Goal: Transaction & Acquisition: Purchase product/service

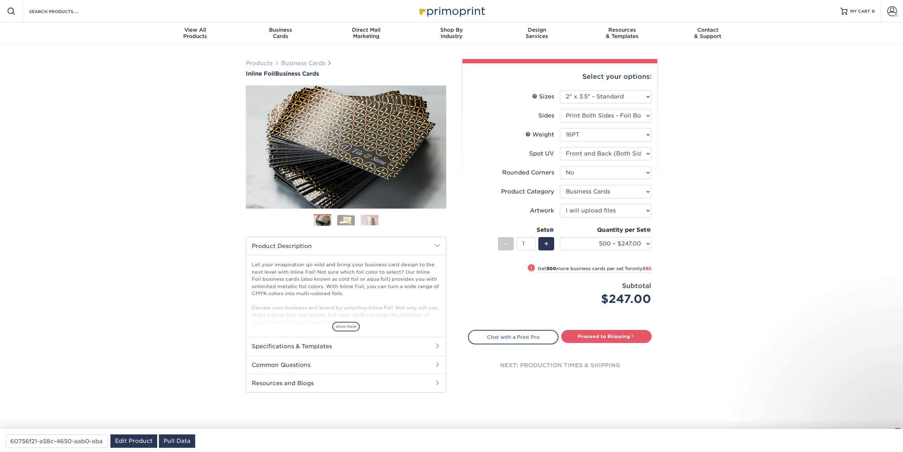
select select "2.00x3.50"
select select "0"
select select "3b5148f1-0588-4f88-a218-97bcfdce65c1"
select select "upload"
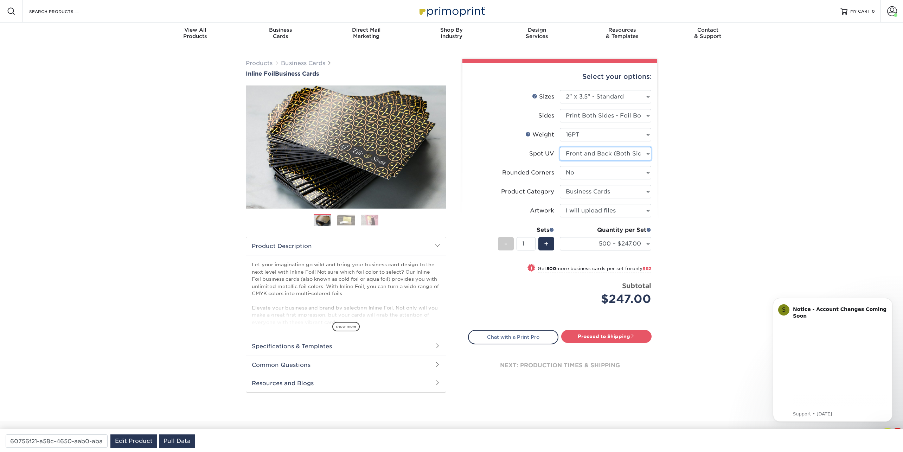
click at [593, 155] on select "Please Select No Spot UV Front and Back (Both Sides) Front Only Back Only" at bounding box center [605, 153] width 91 height 13
select select "3"
click at [560, 147] on select "Please Select No Spot UV Front and Back (Both Sides) Front Only Back Only" at bounding box center [605, 153] width 91 height 13
select select "-1"
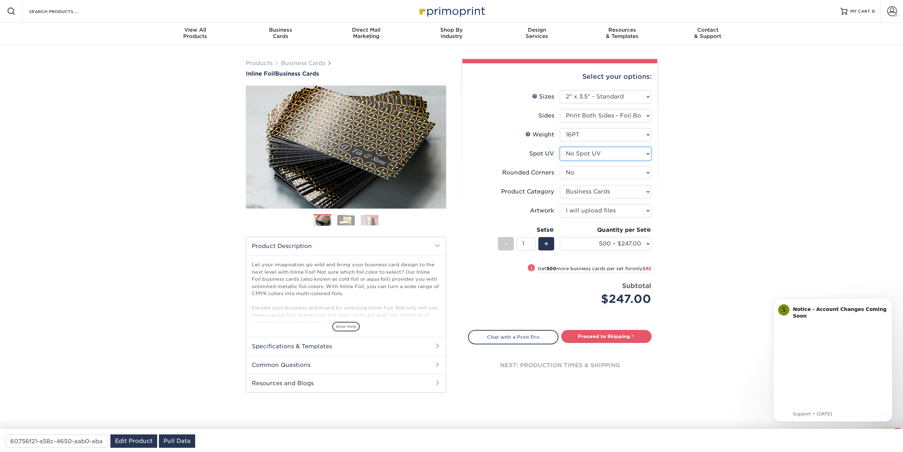
select select "-1"
select select
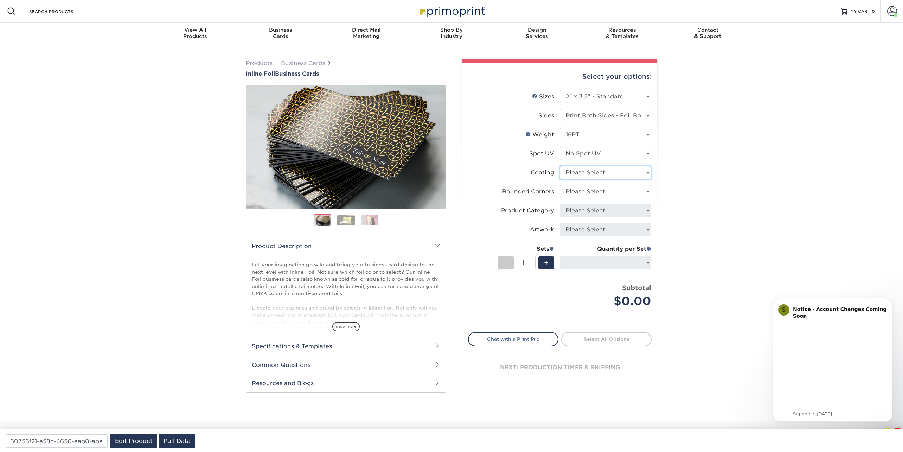
click at [585, 174] on select at bounding box center [605, 172] width 91 height 13
select select "3e7618de-abca-4bda-9f97-8b9129e913d8"
click at [560, 166] on select at bounding box center [605, 172] width 91 height 13
select select
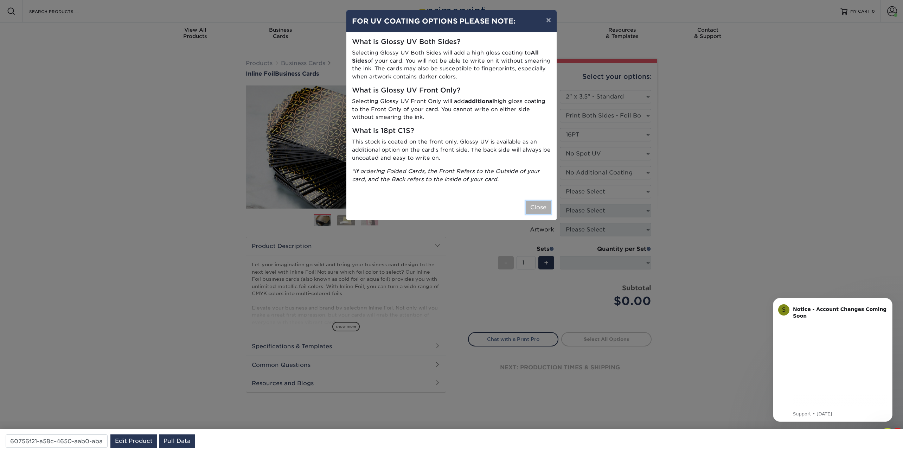
click at [541, 209] on button "Close" at bounding box center [538, 207] width 25 height 13
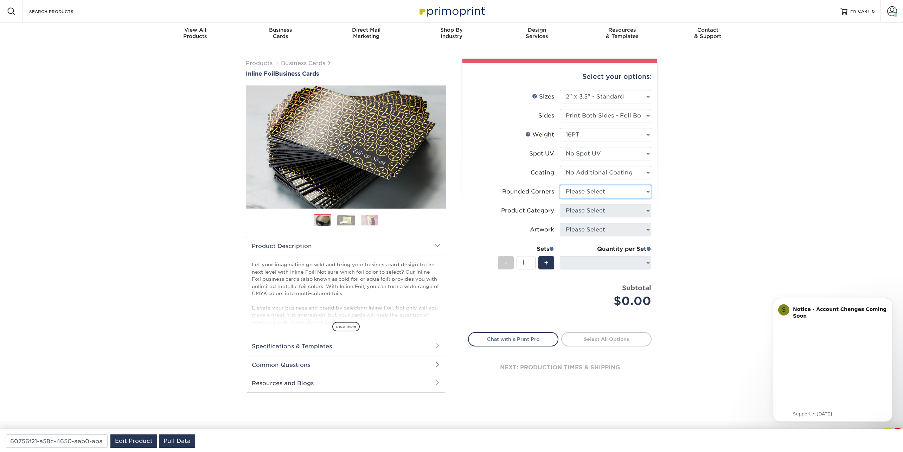
click at [582, 193] on select "Please Select Yes - Round 2 Corners Yes - Round 4 Corners No" at bounding box center [605, 191] width 91 height 13
select select "0"
click at [560, 185] on select "Please Select Yes - Round 2 Corners Yes - Round 4 Corners No" at bounding box center [605, 191] width 91 height 13
select select "-1"
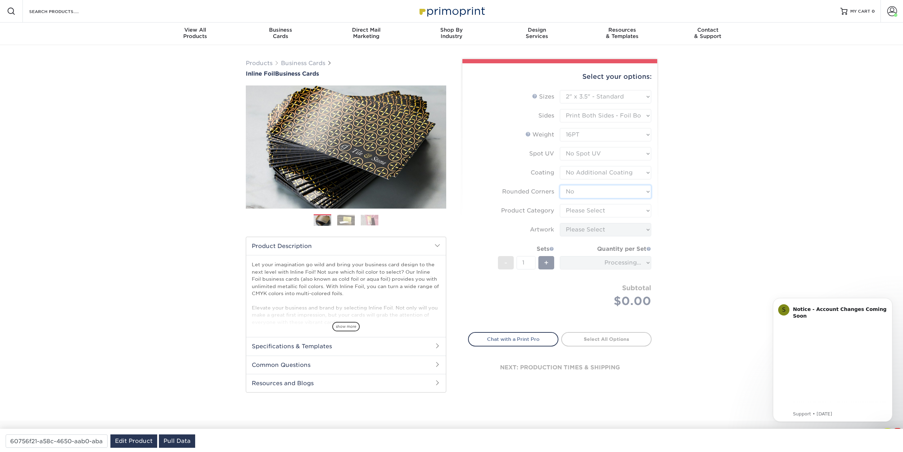
type input "3e645657-f78a-49d1-a65b-34fbd7f0d087"
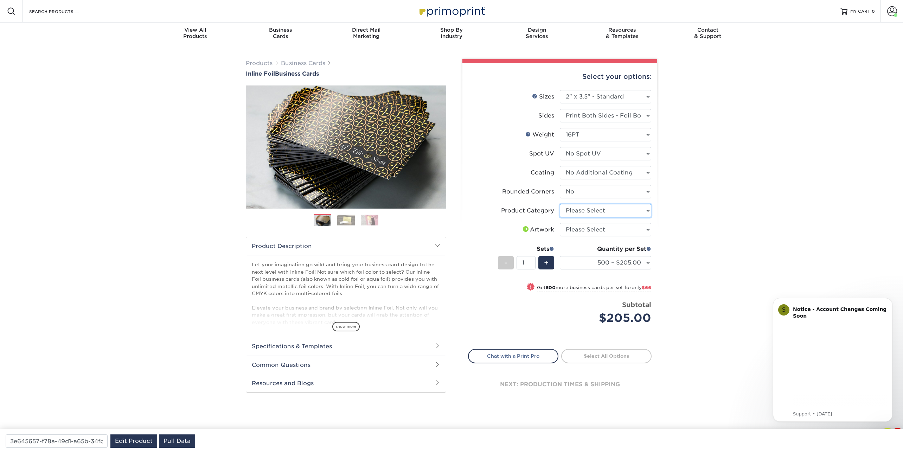
click at [587, 210] on select "Please Select Business Cards" at bounding box center [605, 210] width 91 height 13
select select "3b5148f1-0588-4f88-a218-97bcfdce65c1"
click at [560, 204] on select "Please Select Business Cards" at bounding box center [605, 210] width 91 height 13
click at [588, 230] on select "Please Select I will upload files I need a design - $100" at bounding box center [605, 229] width 91 height 13
select select "upload"
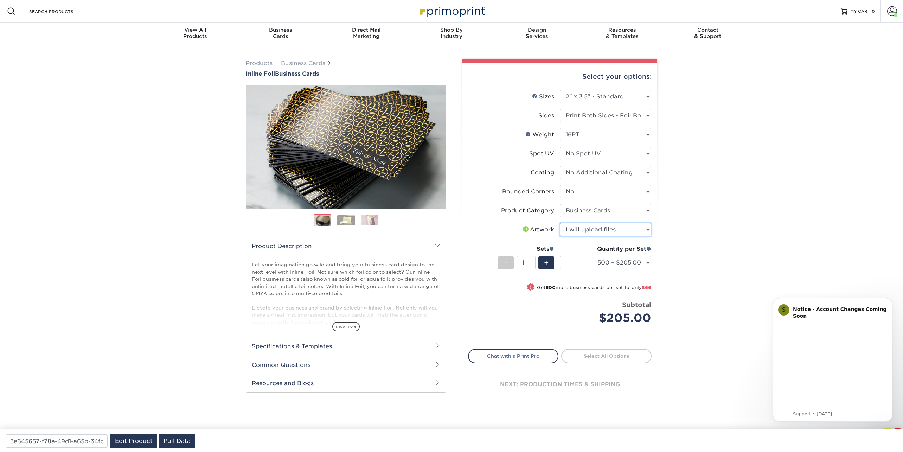
click at [560, 223] on select "Please Select I will upload files I need a design - $100" at bounding box center [605, 229] width 91 height 13
click at [611, 114] on select "Please Select Print Both Sides - Foil Back Only Print Both Sides - Foil Both Si…" at bounding box center [605, 115] width 91 height 13
click at [560, 109] on select "Please Select Print Both Sides - Foil Back Only Print Both Sides - Foil Both Si…" at bounding box center [605, 115] width 91 height 13
click at [596, 155] on select "Please Select No Spot UV Front and Back (Both Sides) Front Only Back Only" at bounding box center [605, 153] width 91 height 13
click at [560, 147] on select "Please Select No Spot UV Front and Back (Both Sides) Front Only Back Only" at bounding box center [605, 153] width 91 height 13
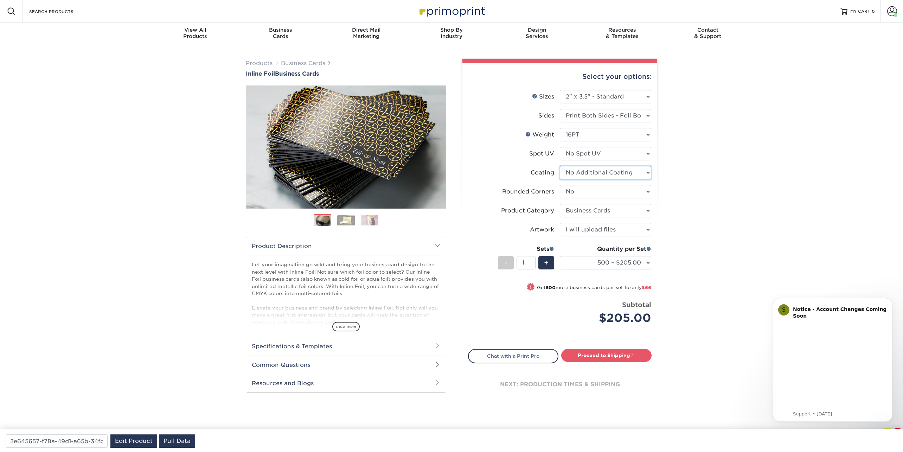
click at [600, 169] on select at bounding box center [605, 172] width 91 height 13
click at [560, 166] on select at bounding box center [605, 172] width 91 height 13
click at [582, 191] on select "Please Select Yes - Round 2 Corners Yes - Round 4 Corners No" at bounding box center [605, 191] width 91 height 13
click at [588, 227] on select "Please Select I will upload files I need a design - $100" at bounding box center [605, 229] width 91 height 13
click at [560, 223] on select "Please Select I will upload files I need a design - $100" at bounding box center [605, 229] width 91 height 13
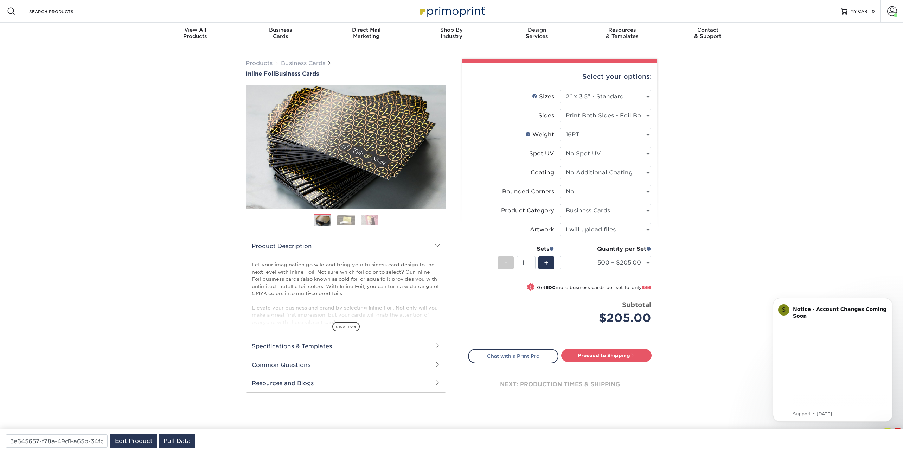
click at [616, 314] on div "$205.00" at bounding box center [608, 317] width 86 height 17
